Goal: Check status: Check status

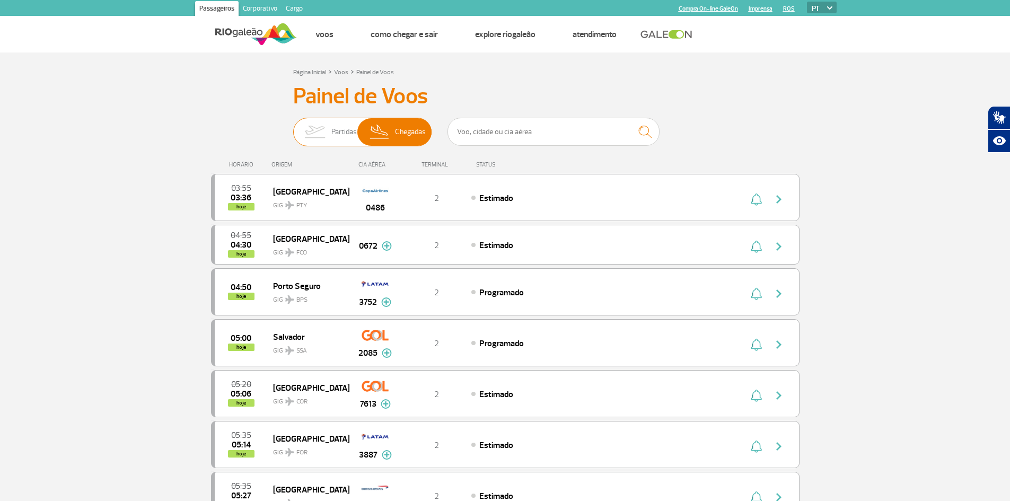
click at [332, 133] on span "Partidas" at bounding box center [344, 132] width 25 height 28
click at [293, 127] on input "Partidas Chegadas" at bounding box center [293, 127] width 0 height 0
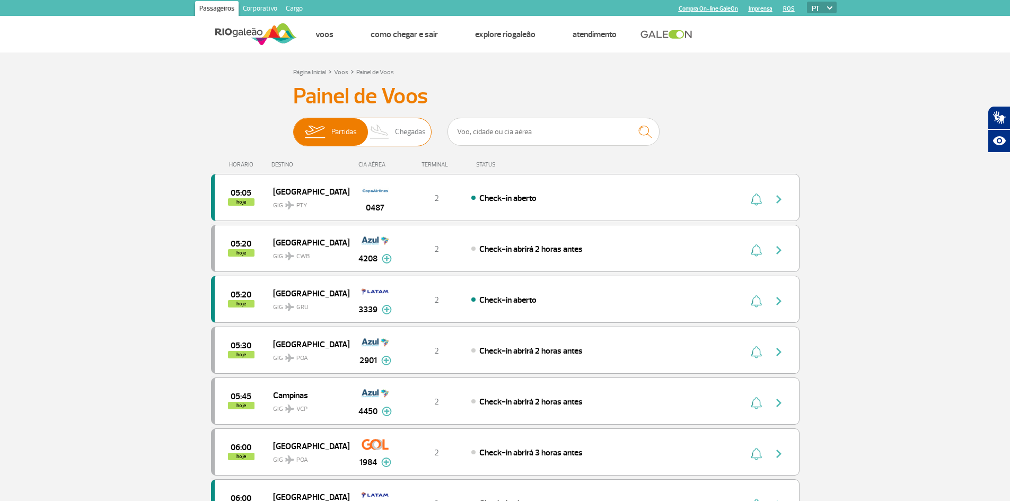
click at [407, 132] on span "Chegadas" at bounding box center [410, 132] width 31 height 28
click at [293, 127] on input "Partidas Chegadas" at bounding box center [293, 127] width 0 height 0
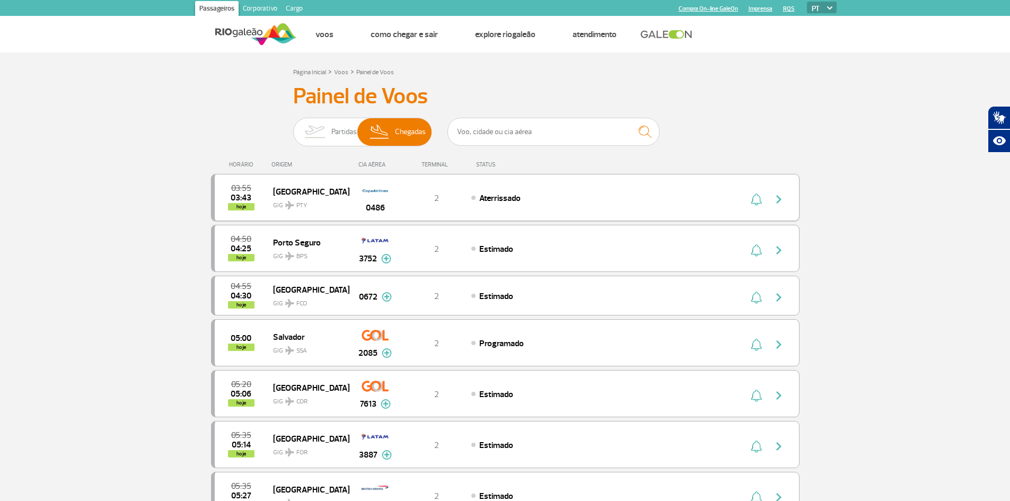
click at [297, 206] on span "PTY" at bounding box center [302, 206] width 11 height 10
click at [277, 264] on div "04:50 04:25 hoje [GEOGRAPHIC_DATA] GIG BPS 3752 2 Estimado Parcerias: Aerolinea…" at bounding box center [505, 248] width 589 height 47
click at [272, 303] on div "04:55 04:30 hoje" at bounding box center [244, 296] width 58 height 26
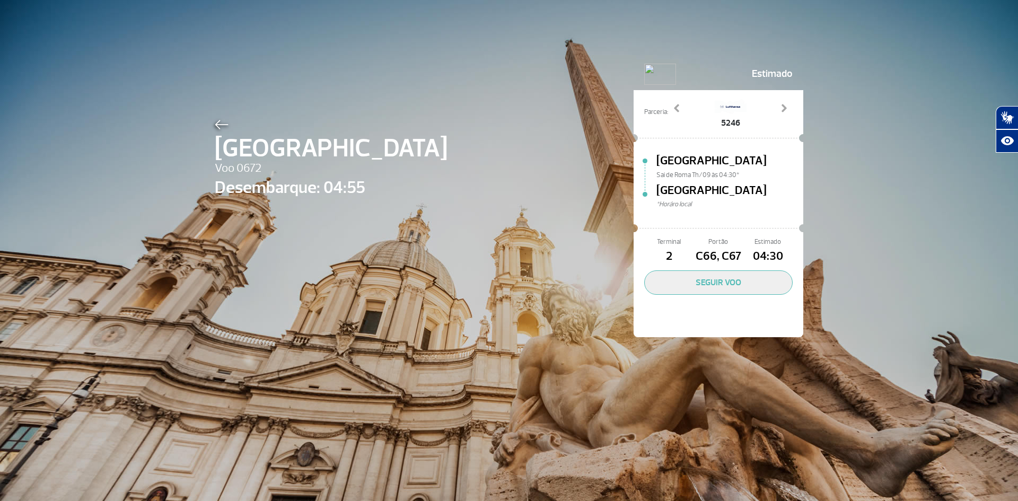
click at [253, 224] on div "Roma Voo 0672 Desembarque: 04:55" at bounding box center [331, 214] width 233 height 194
